Goal: Transaction & Acquisition: Purchase product/service

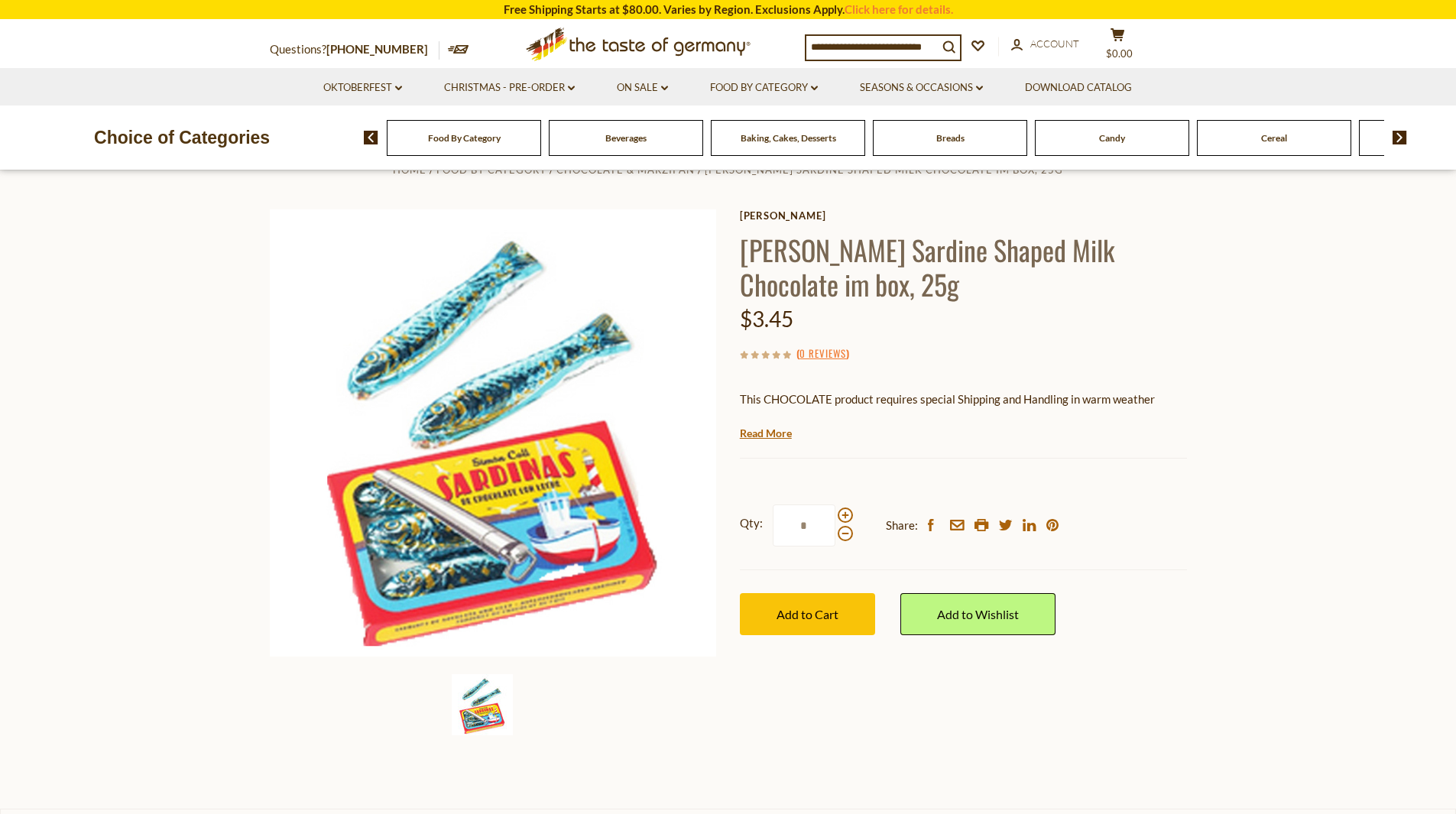
scroll to position [77, 0]
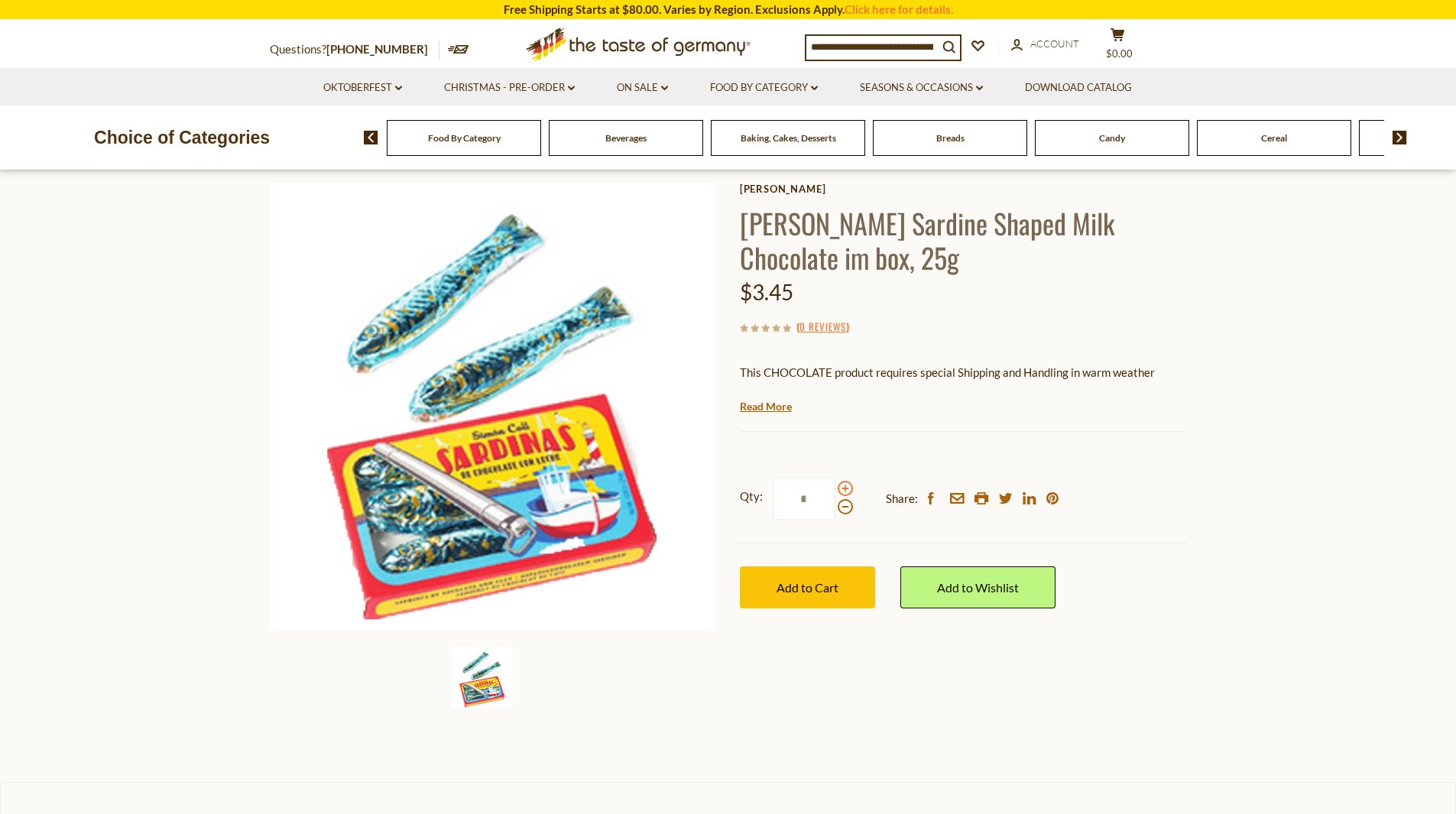
click at [849, 483] on span at bounding box center [845, 488] width 15 height 15
click at [835, 483] on input "*" at bounding box center [804, 499] width 63 height 42
click at [846, 483] on span at bounding box center [845, 488] width 15 height 15
click at [835, 483] on input "*" at bounding box center [804, 499] width 63 height 42
click at [845, 483] on span at bounding box center [845, 488] width 15 height 15
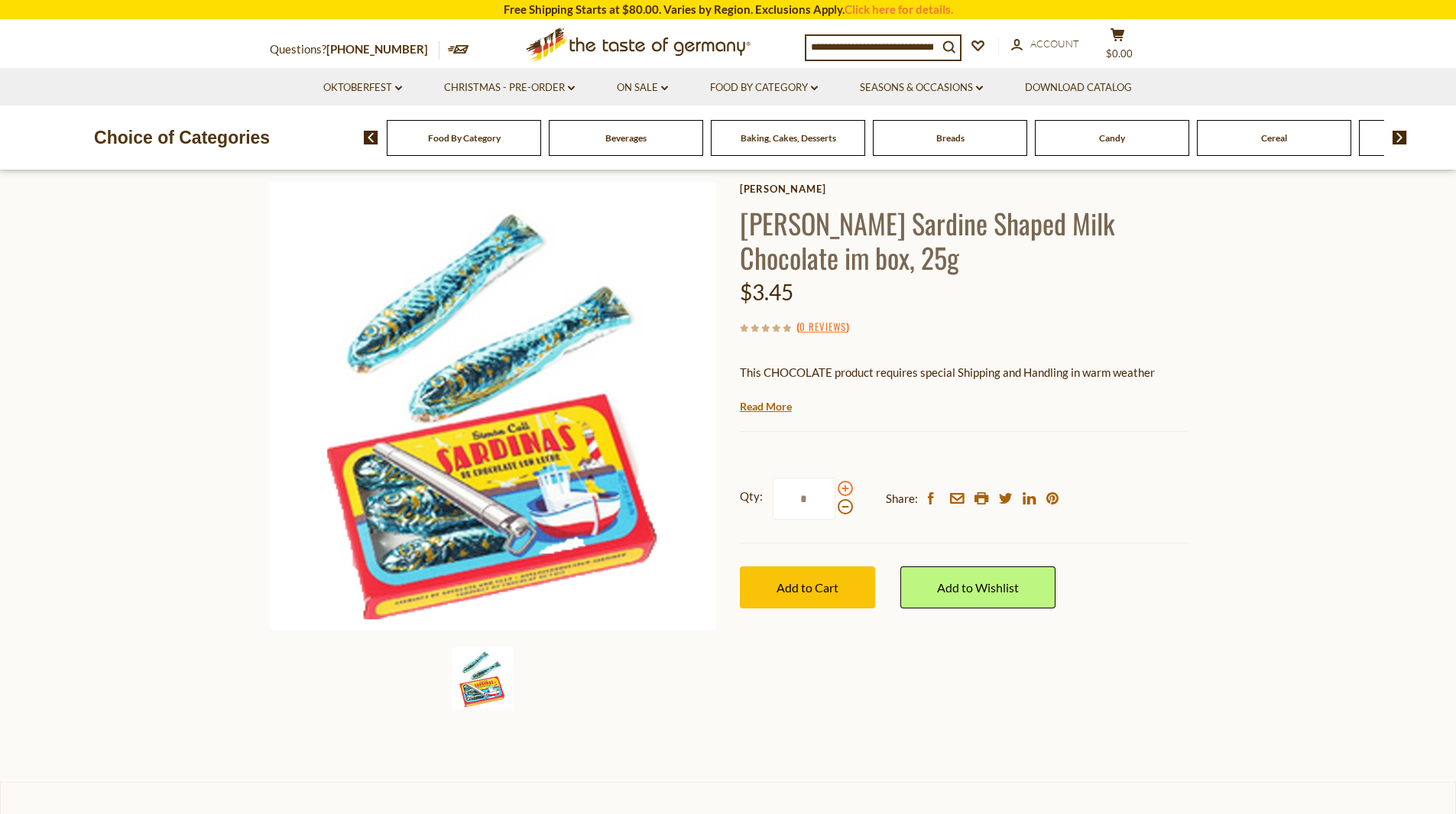
click at [835, 483] on input "*" at bounding box center [804, 499] width 63 height 42
click at [845, 483] on span at bounding box center [845, 488] width 15 height 15
click at [835, 483] on input "*" at bounding box center [804, 499] width 63 height 42
click at [840, 508] on span at bounding box center [845, 507] width 15 height 15
click at [835, 508] on input "*" at bounding box center [804, 499] width 63 height 42
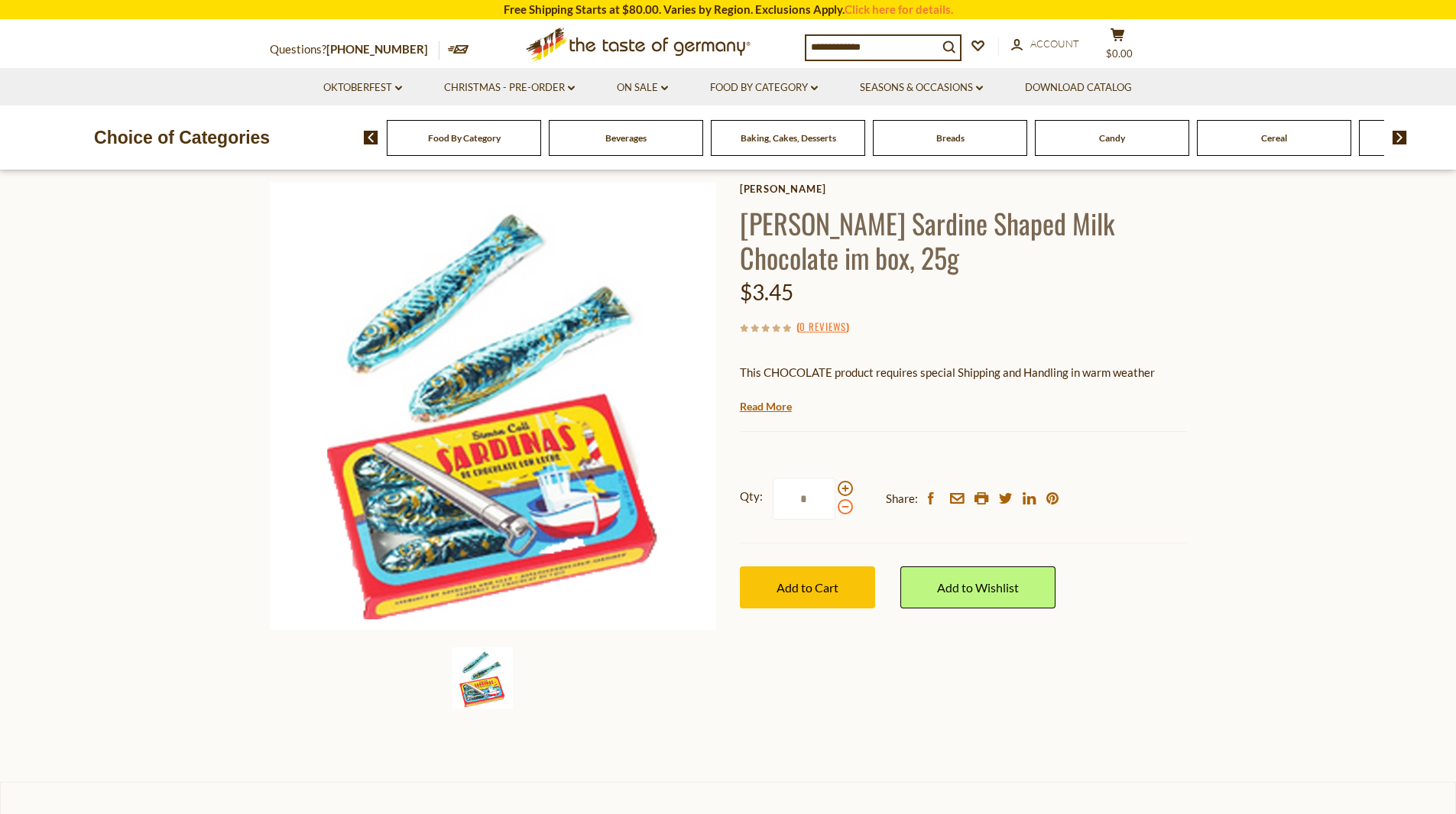
click at [840, 508] on span at bounding box center [845, 507] width 15 height 15
click at [835, 508] on input "*" at bounding box center [804, 499] width 63 height 42
click at [796, 499] on input "*" at bounding box center [804, 499] width 63 height 42
click at [838, 584] on span "Add to Cart" at bounding box center [807, 588] width 62 height 14
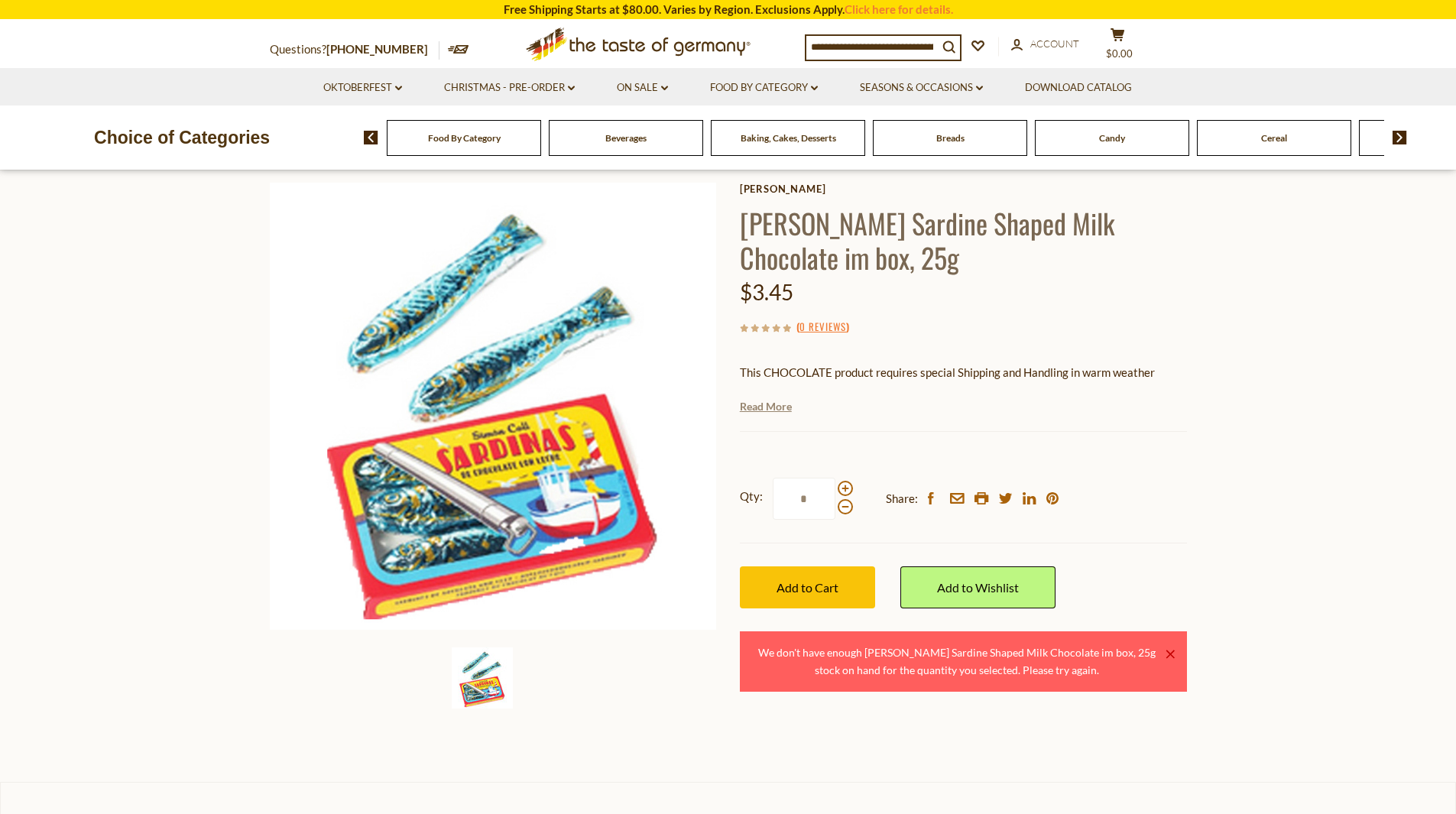
click at [757, 406] on link "Read More" at bounding box center [766, 407] width 52 height 15
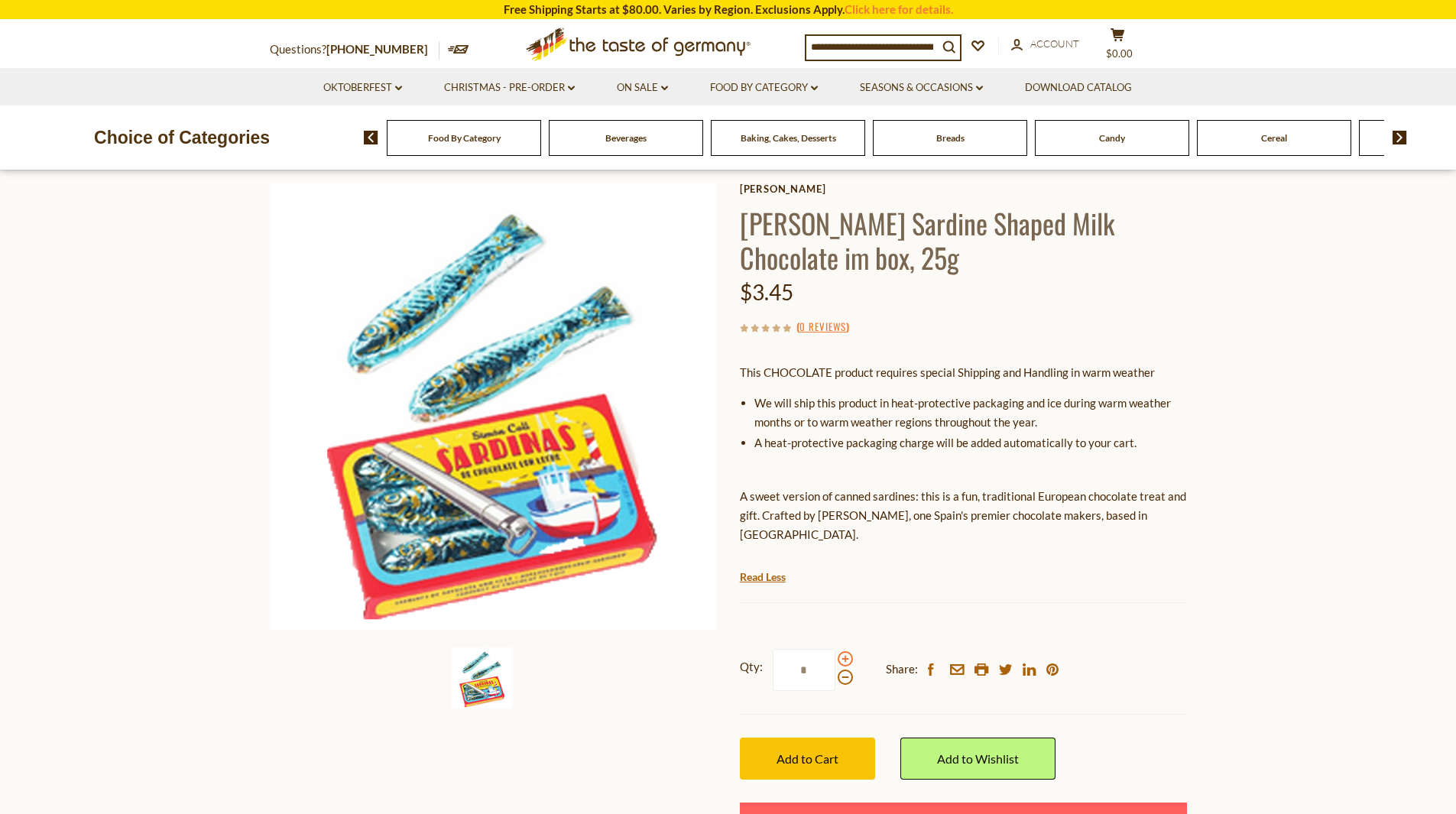
click at [843, 660] on span at bounding box center [845, 659] width 15 height 15
click at [835, 660] on input "*" at bounding box center [804, 670] width 63 height 42
type input "*"
click at [812, 769] on button "Add to Cart" at bounding box center [807, 759] width 135 height 42
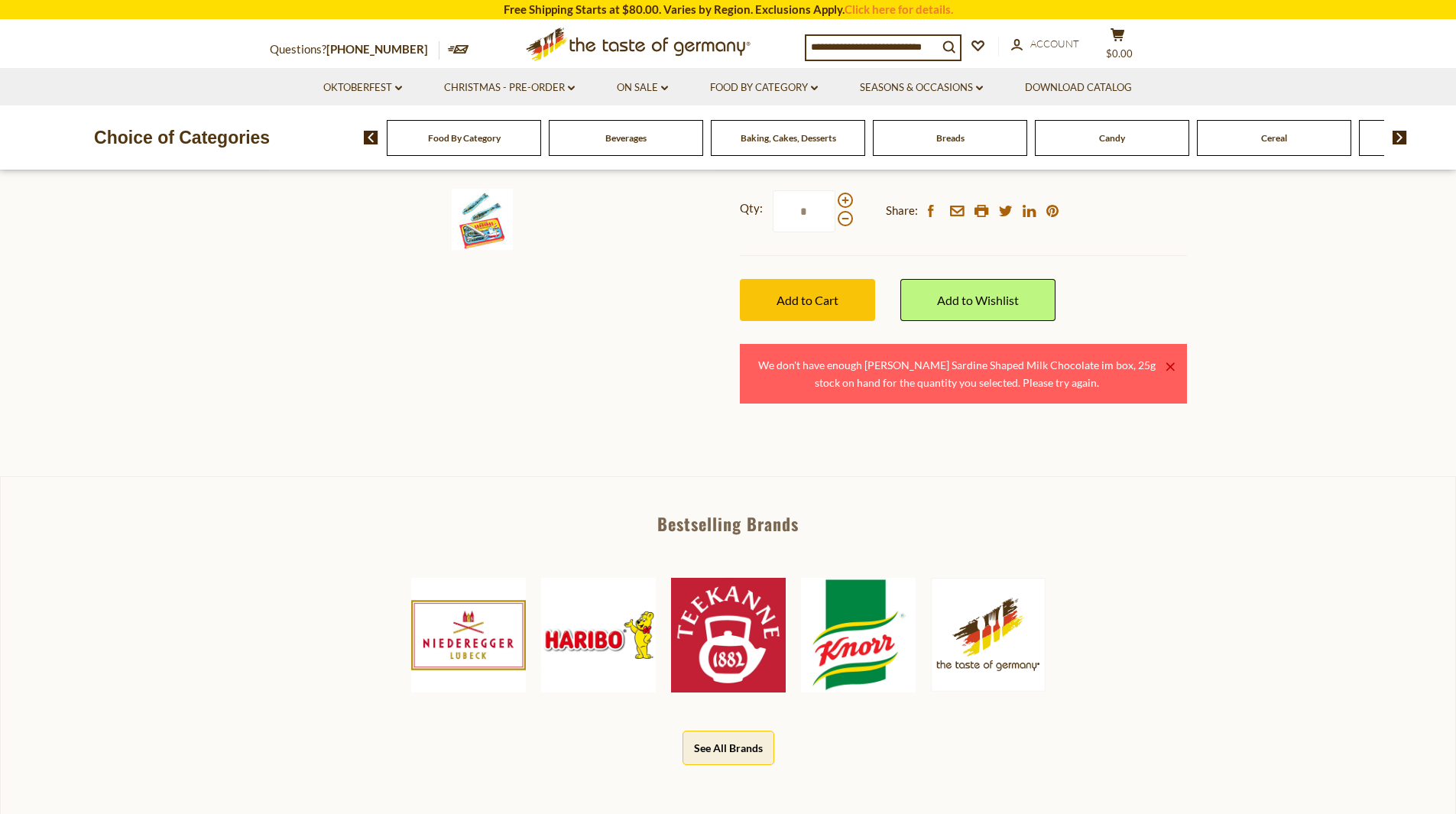
scroll to position [153, 0]
